Goal: Task Accomplishment & Management: Use online tool/utility

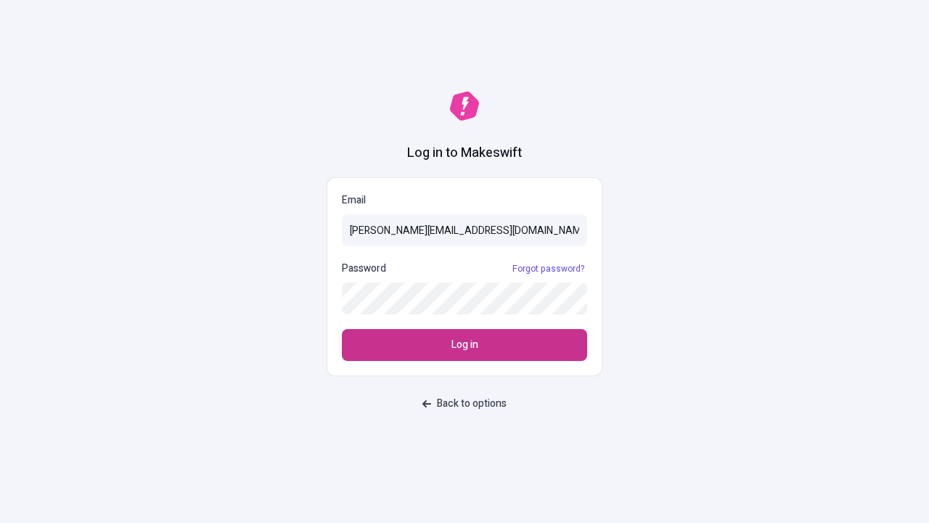
click at [465, 345] on span "Log in" at bounding box center [465, 345] width 27 height 16
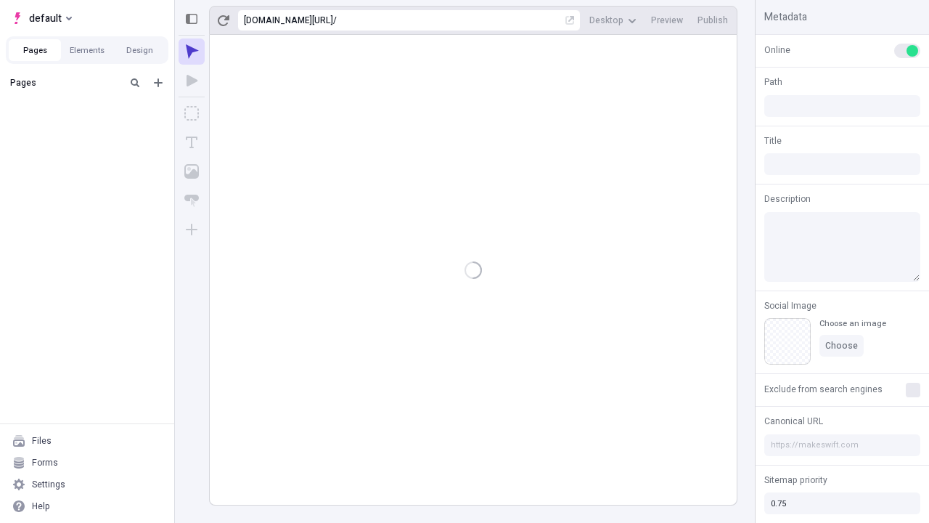
type input "/deep-link-confido"
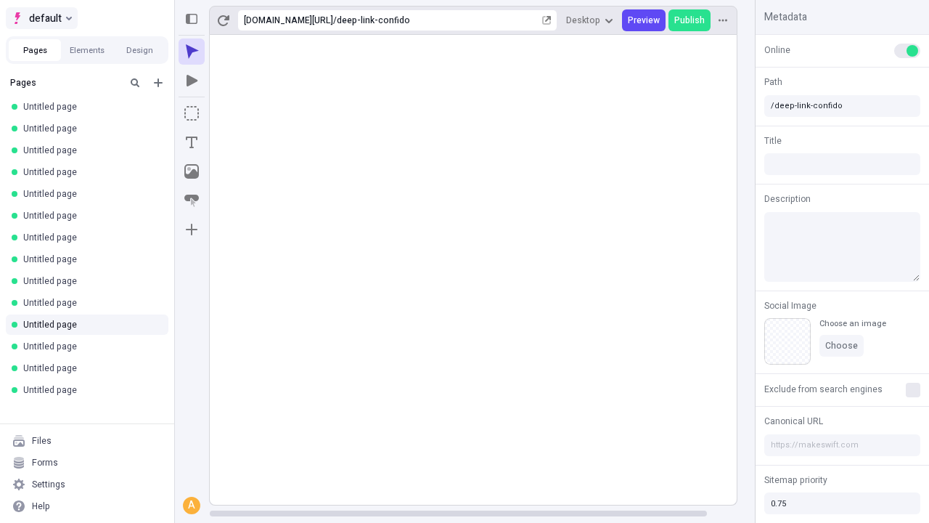
click at [41, 18] on span "default" at bounding box center [45, 17] width 33 height 17
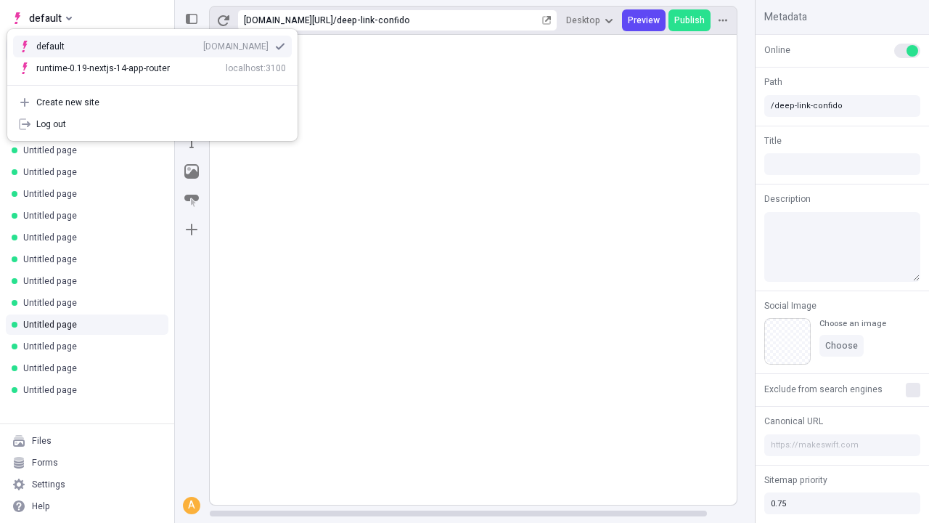
click at [203, 44] on div "qee9k4dy7d.staging.makeswift.site" at bounding box center [235, 47] width 65 height 12
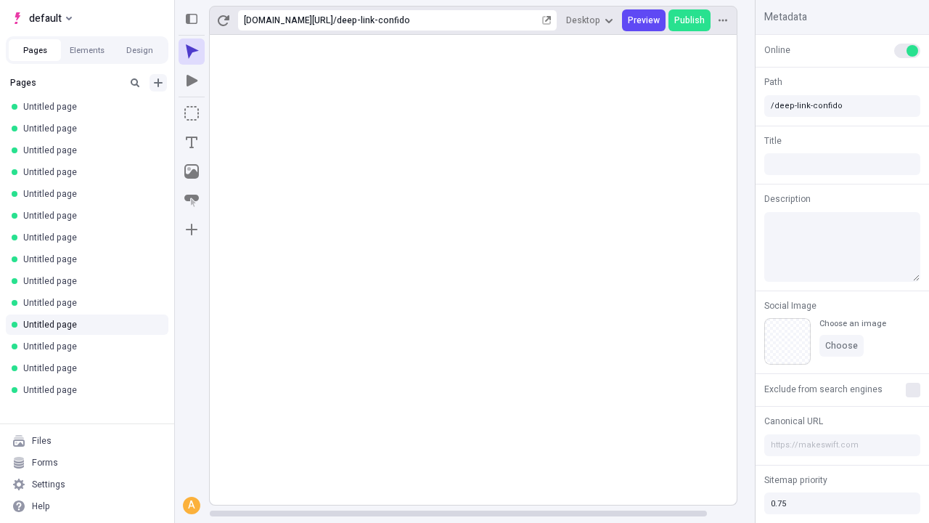
click at [158, 83] on icon "Add new" at bounding box center [158, 82] width 9 height 9
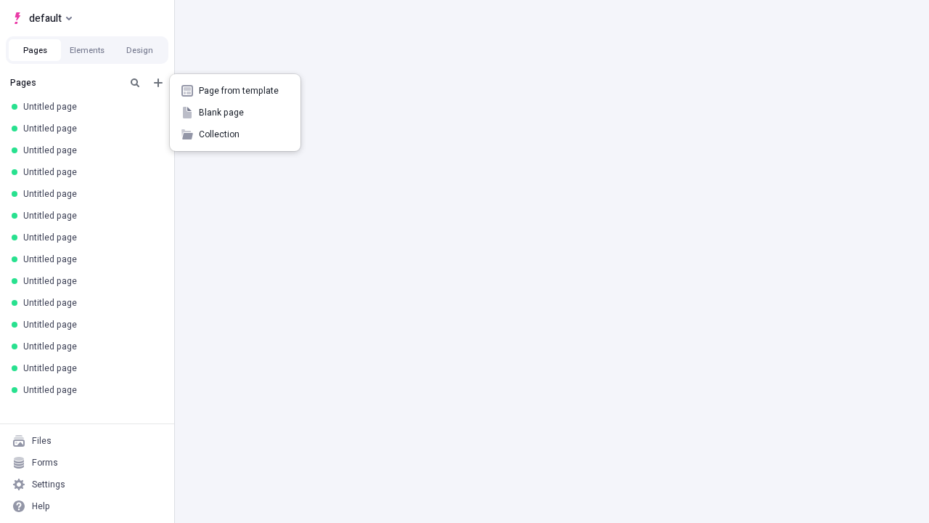
click at [235, 113] on span "Blank page" at bounding box center [244, 113] width 90 height 12
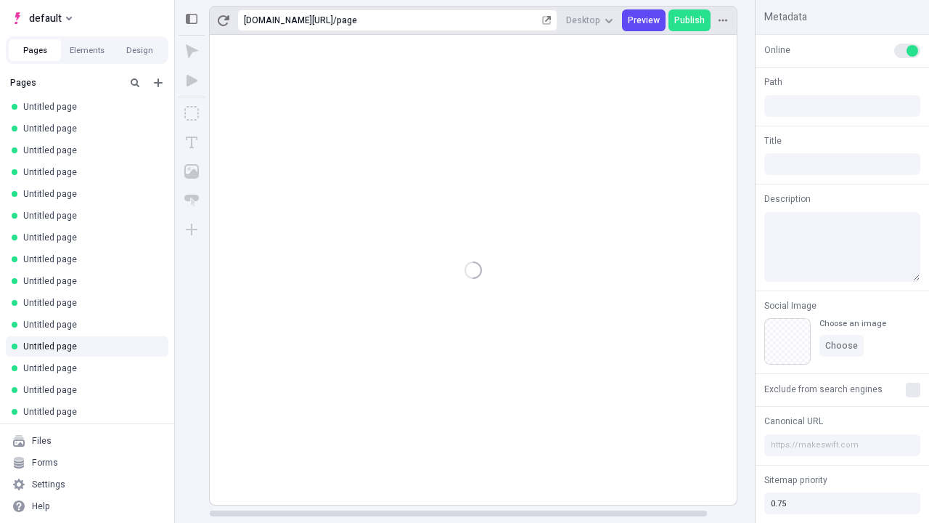
type input "/page"
